Goal: Task Accomplishment & Management: Manage account settings

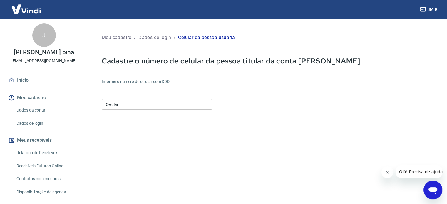
click at [169, 109] on input "Celular" at bounding box center [157, 104] width 111 height 11
type input "[PHONE_NUMBER]"
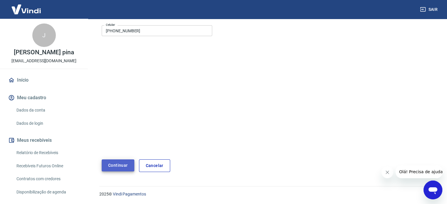
click at [107, 167] on button "Continuar" at bounding box center [118, 166] width 33 height 12
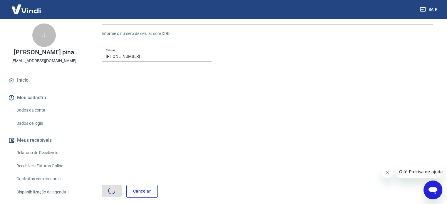
scroll to position [2, 0]
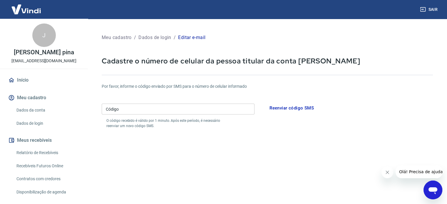
click at [167, 101] on div "Por favor, informe o código enviado por SMS para o número de celular informado …" at bounding box center [267, 105] width 331 height 45
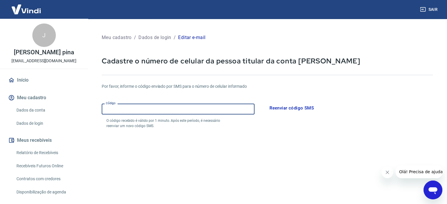
click at [167, 109] on input "Código" at bounding box center [178, 109] width 153 height 11
type input "965593"
click at [361, 89] on h6 "Por favor, informe o código enviado por SMS para o número de celular informado" at bounding box center [267, 86] width 331 height 6
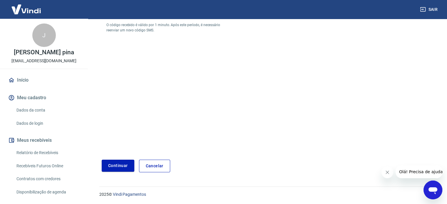
scroll to position [96, 0]
click at [120, 168] on button "Continuar" at bounding box center [118, 166] width 33 height 12
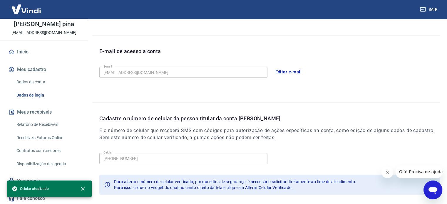
scroll to position [29, 0]
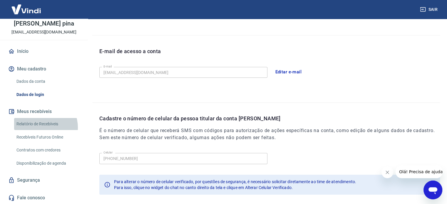
click at [41, 127] on link "Relatório de Recebíveis" at bounding box center [47, 124] width 67 height 12
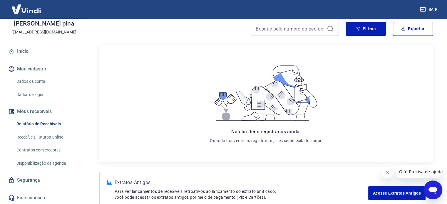
scroll to position [87, 0]
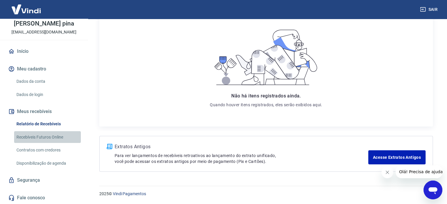
click at [56, 136] on link "Recebíveis Futuros Online" at bounding box center [47, 137] width 67 height 12
click at [48, 133] on link "Recebíveis Futuros Online" at bounding box center [47, 137] width 67 height 12
click at [35, 125] on link "Relatório de Recebíveis" at bounding box center [47, 124] width 67 height 12
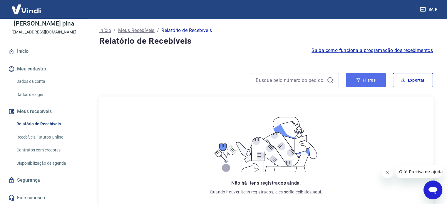
click at [364, 81] on button "Filtros" at bounding box center [366, 80] width 40 height 14
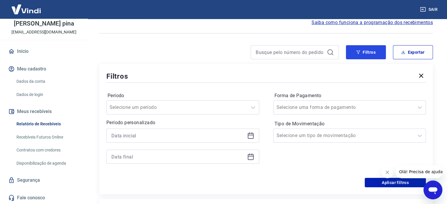
scroll to position [29, 0]
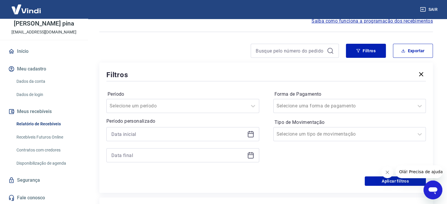
click at [39, 76] on link "Dados da conta" at bounding box center [47, 82] width 67 height 12
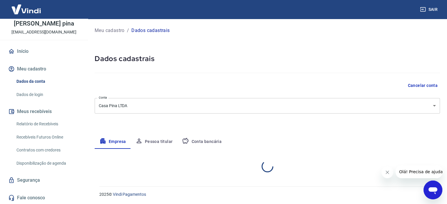
select select "GO"
click at [38, 87] on div "Dados da conta Dados de login" at bounding box center [44, 88] width 74 height 25
